Goal: Transaction & Acquisition: Purchase product/service

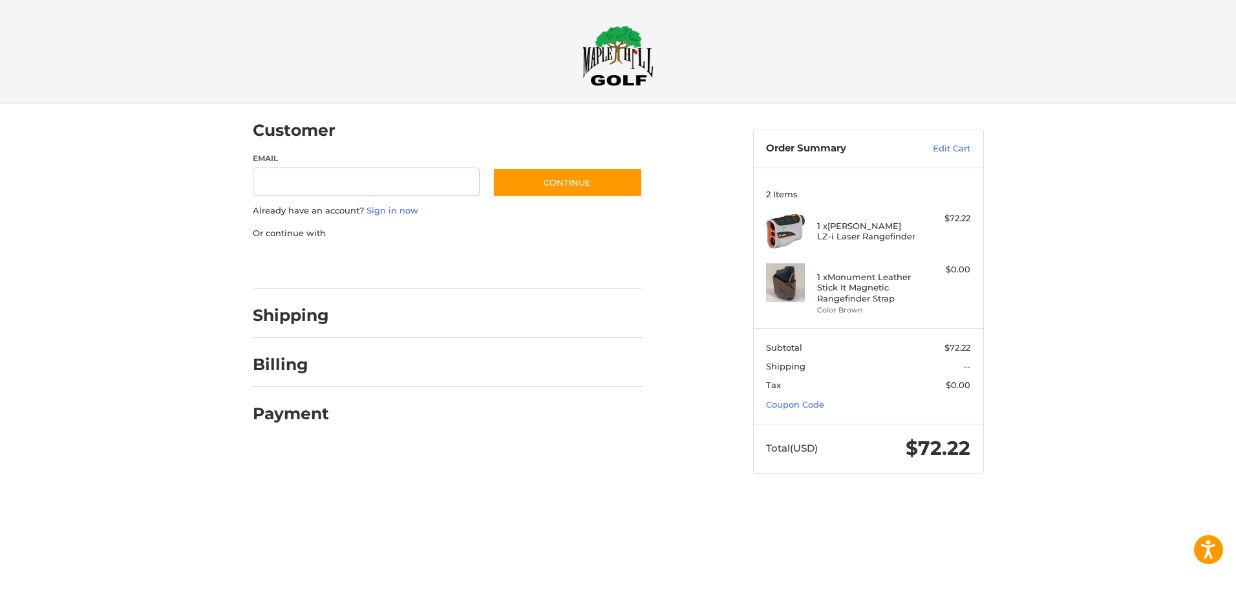
click at [0, 499] on div at bounding box center [0, 499] width 0 height 0
click at [374, 210] on link "Sign in now" at bounding box center [393, 210] width 52 height 10
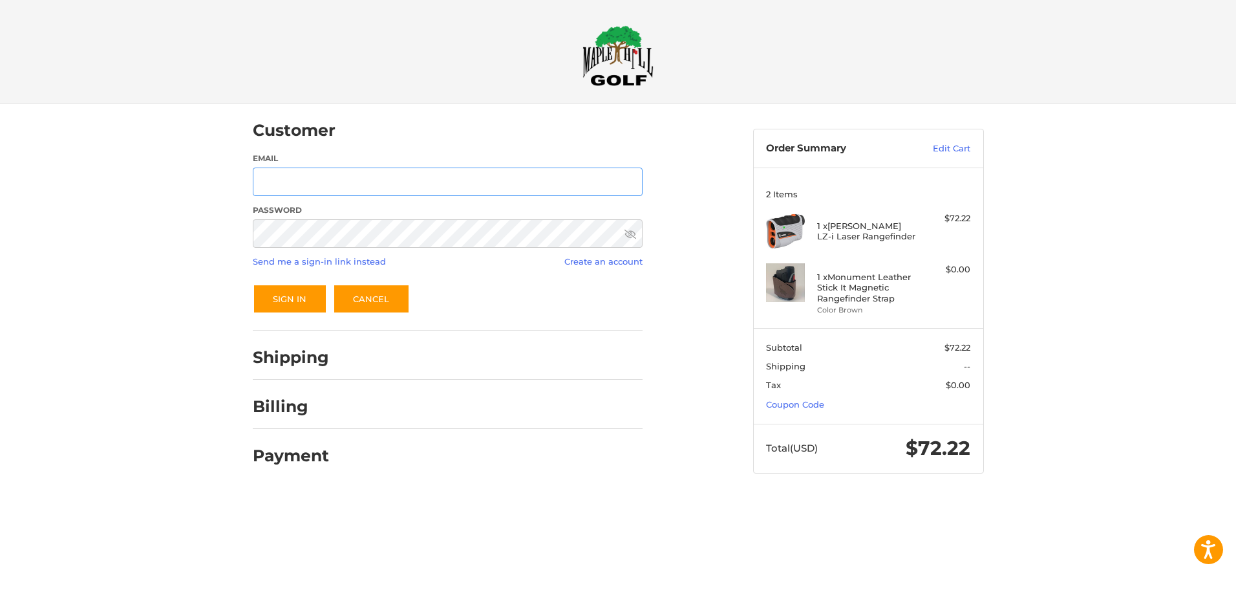
click at [365, 180] on input "Email" at bounding box center [448, 181] width 390 height 29
click at [253, 284] on button "Sign In" at bounding box center [290, 299] width 74 height 30
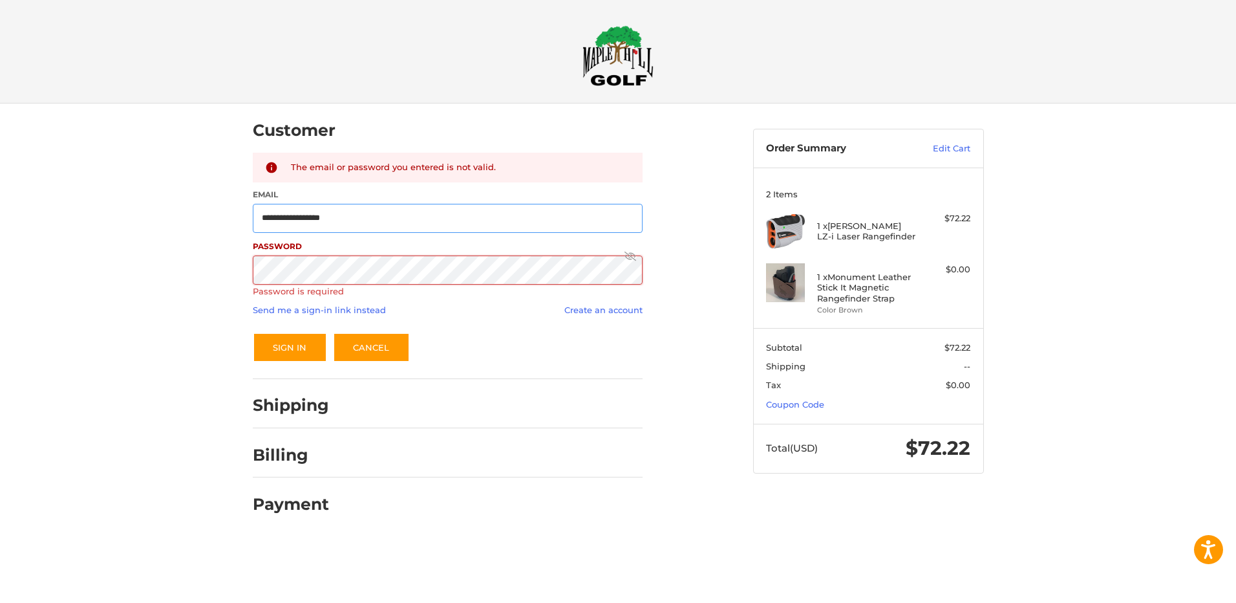
drag, startPoint x: 383, startPoint y: 222, endPoint x: 186, endPoint y: 235, distance: 198.3
click at [186, 235] on div "**********" at bounding box center [618, 320] width 1236 height 435
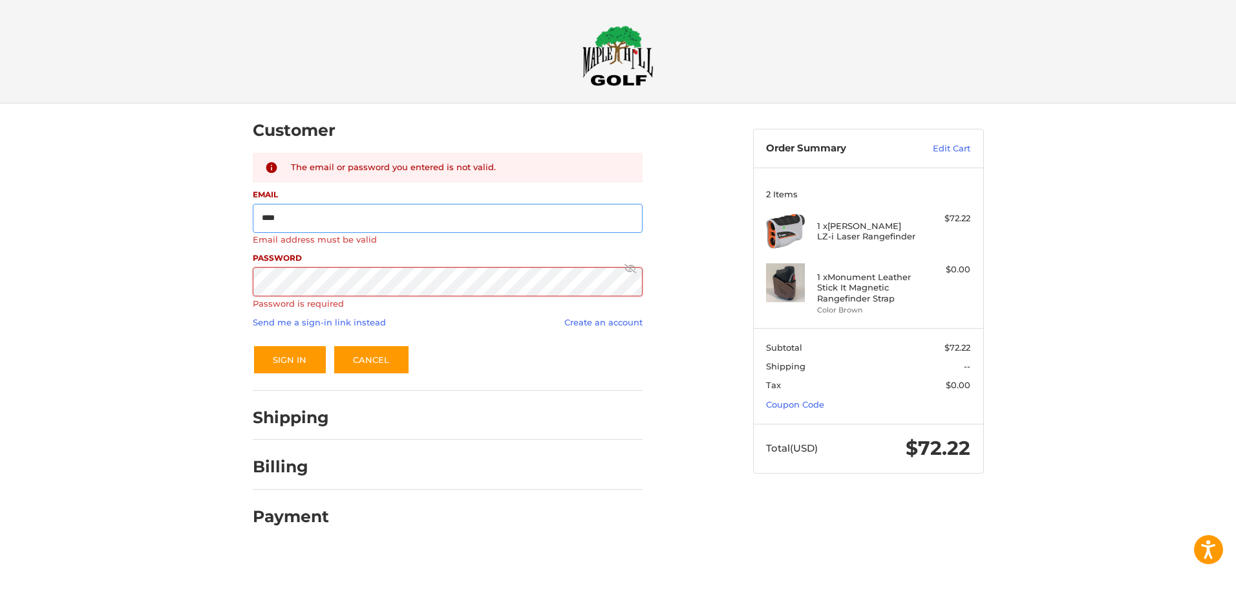
type input "**********"
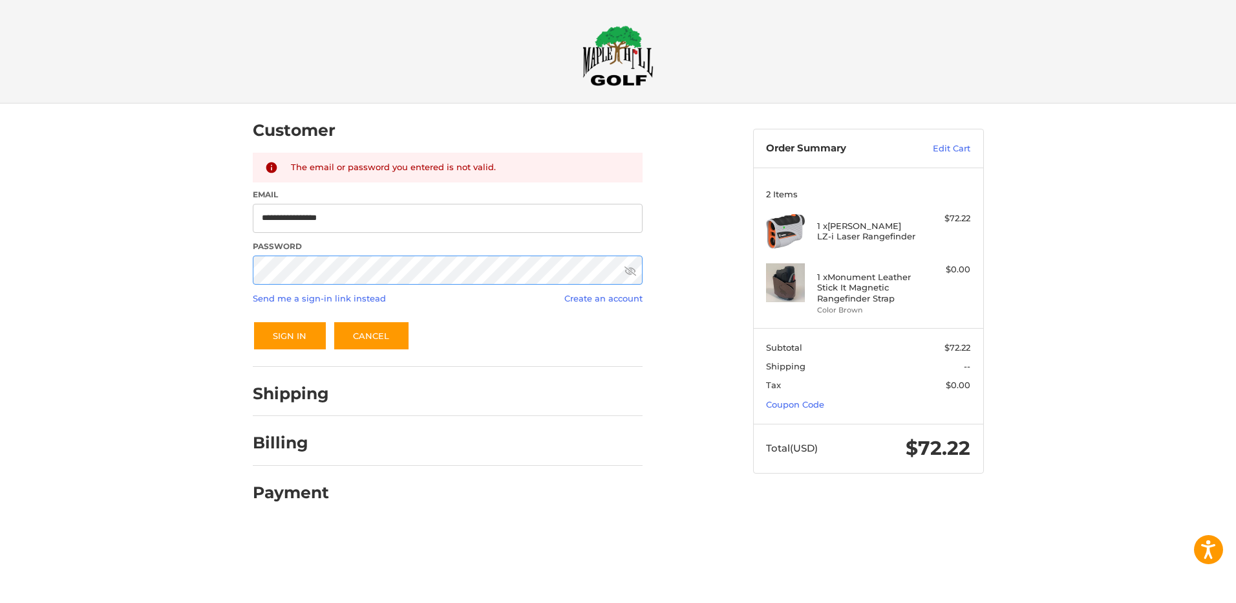
click at [253, 321] on button "Sign In" at bounding box center [290, 336] width 74 height 30
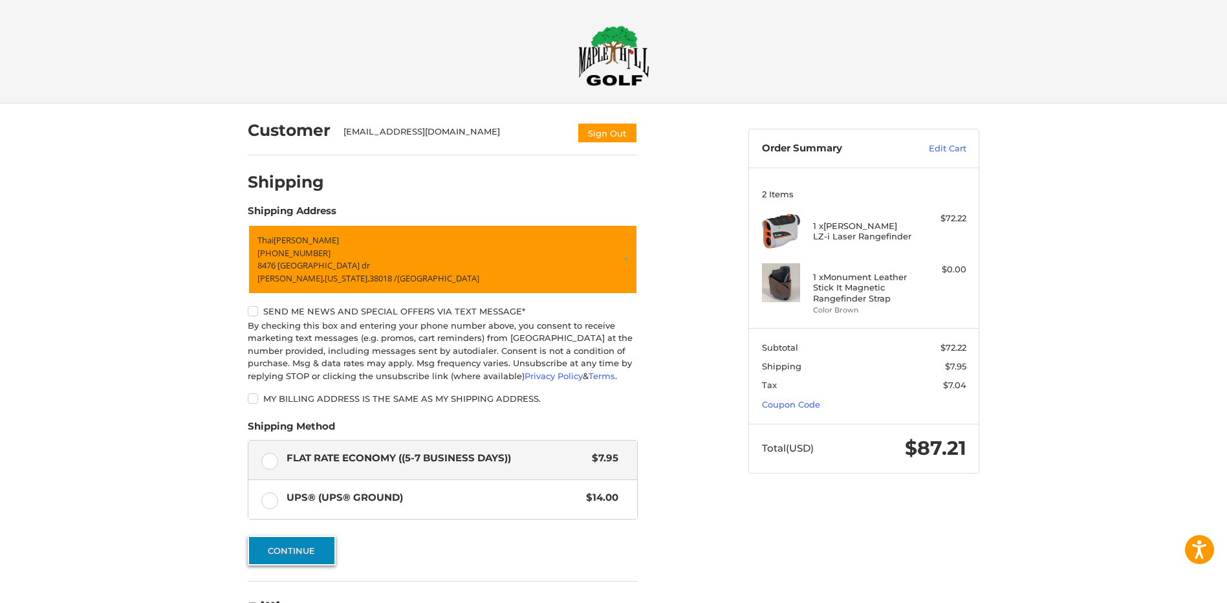
click at [319, 560] on button "Continue" at bounding box center [292, 550] width 88 height 30
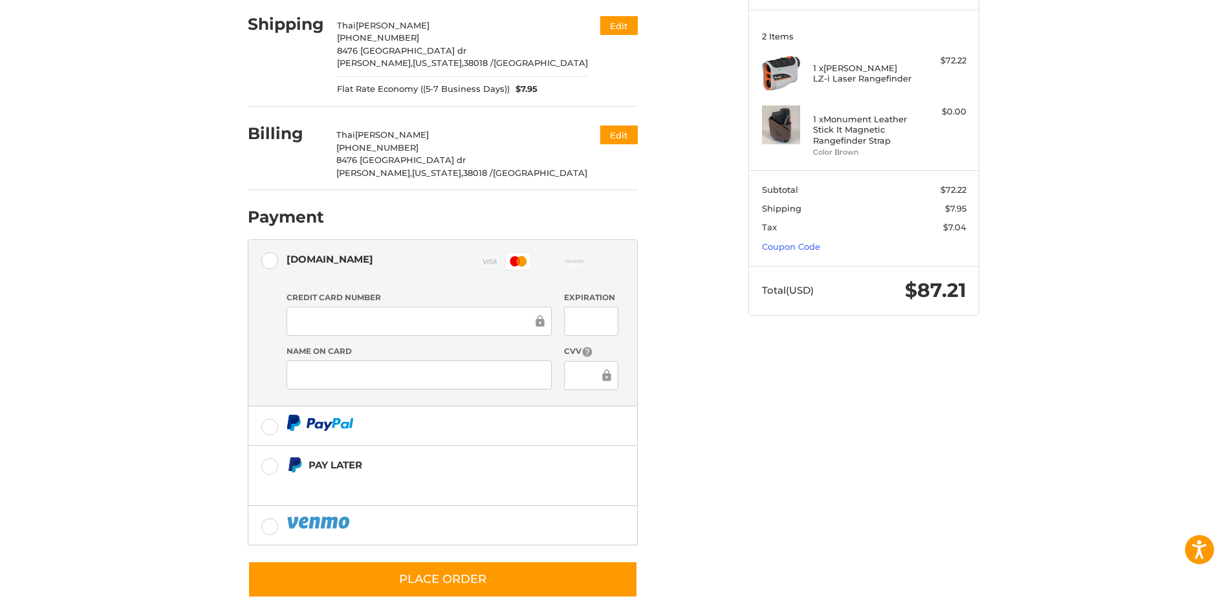
scroll to position [181, 0]
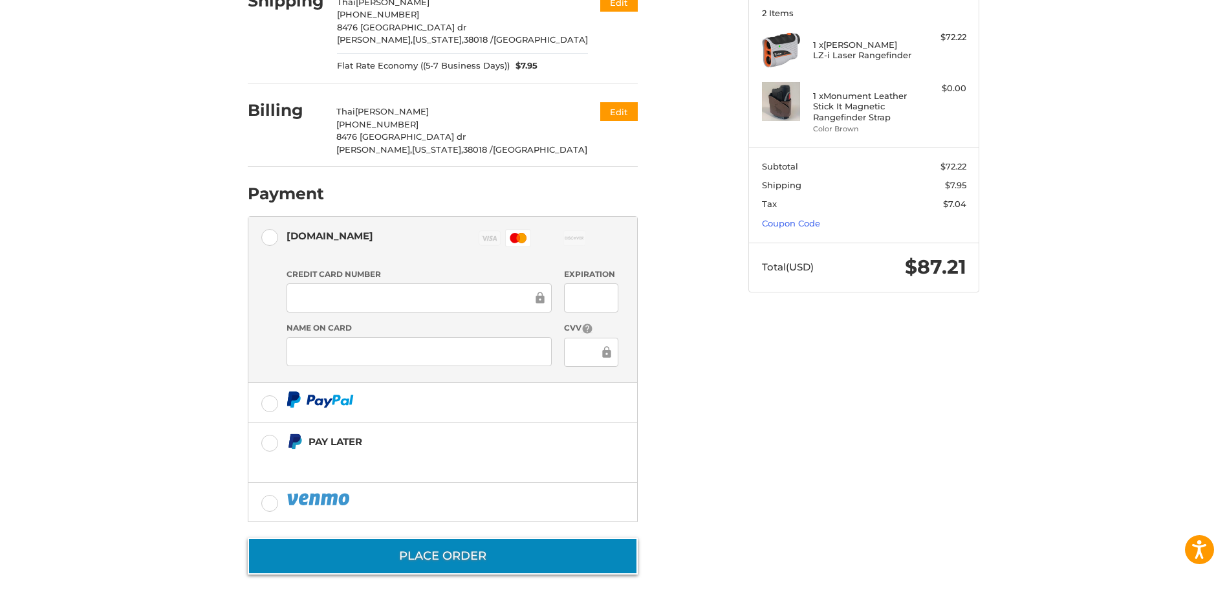
click at [516, 558] on button "Place Order" at bounding box center [443, 555] width 390 height 37
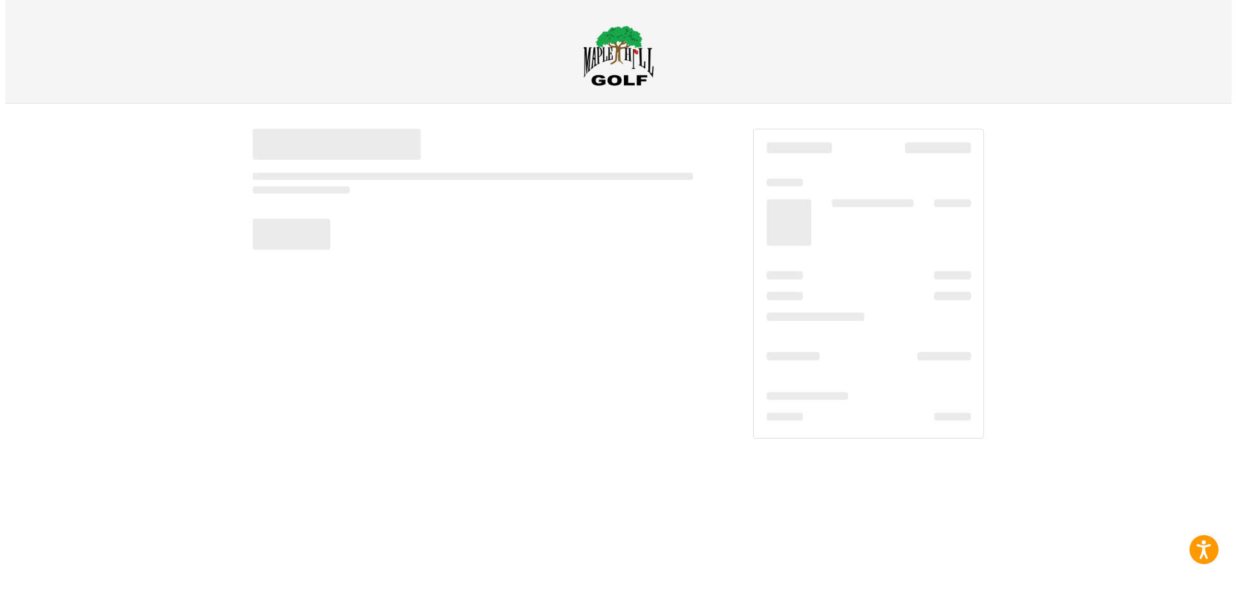
scroll to position [0, 0]
